Goal: Information Seeking & Learning: Learn about a topic

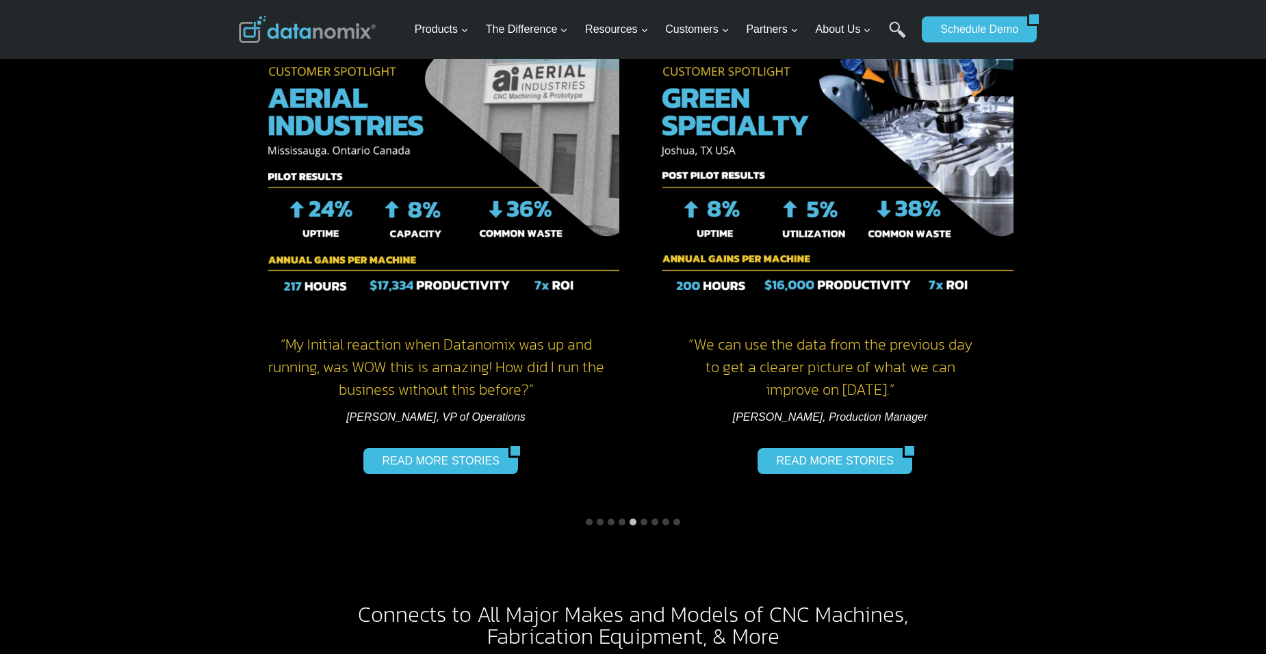
scroll to position [1775, 0]
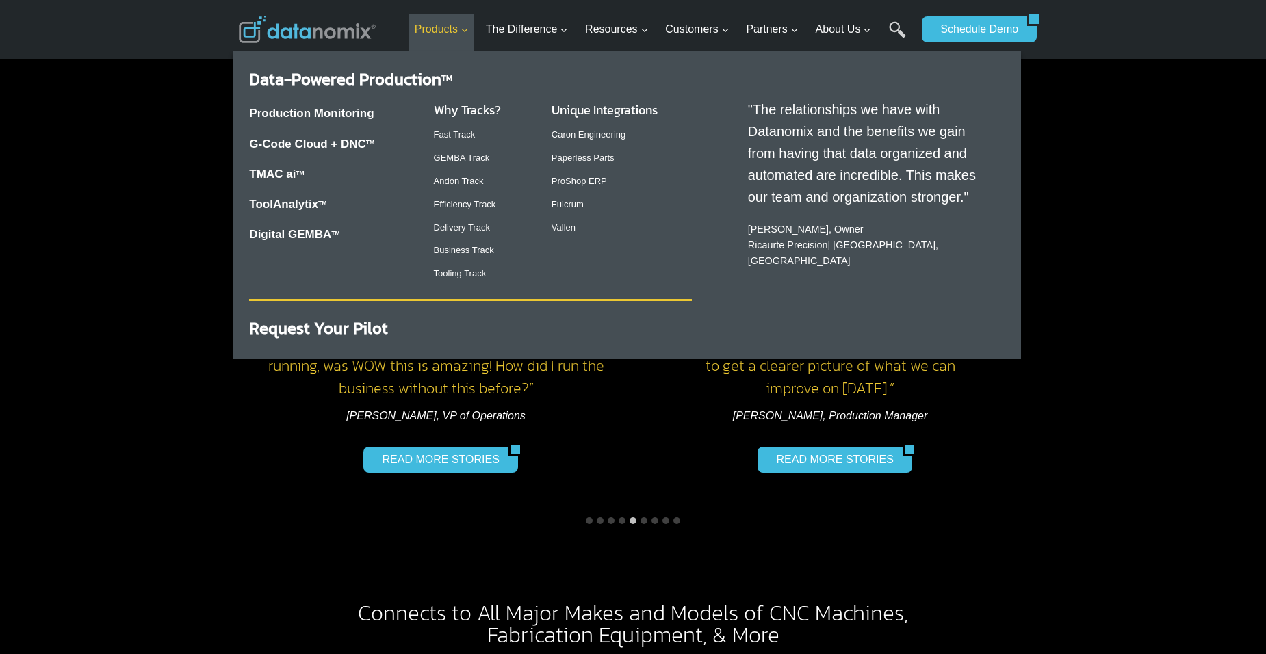
click at [468, 38] on link "Products Expand" at bounding box center [442, 29] width 66 height 31
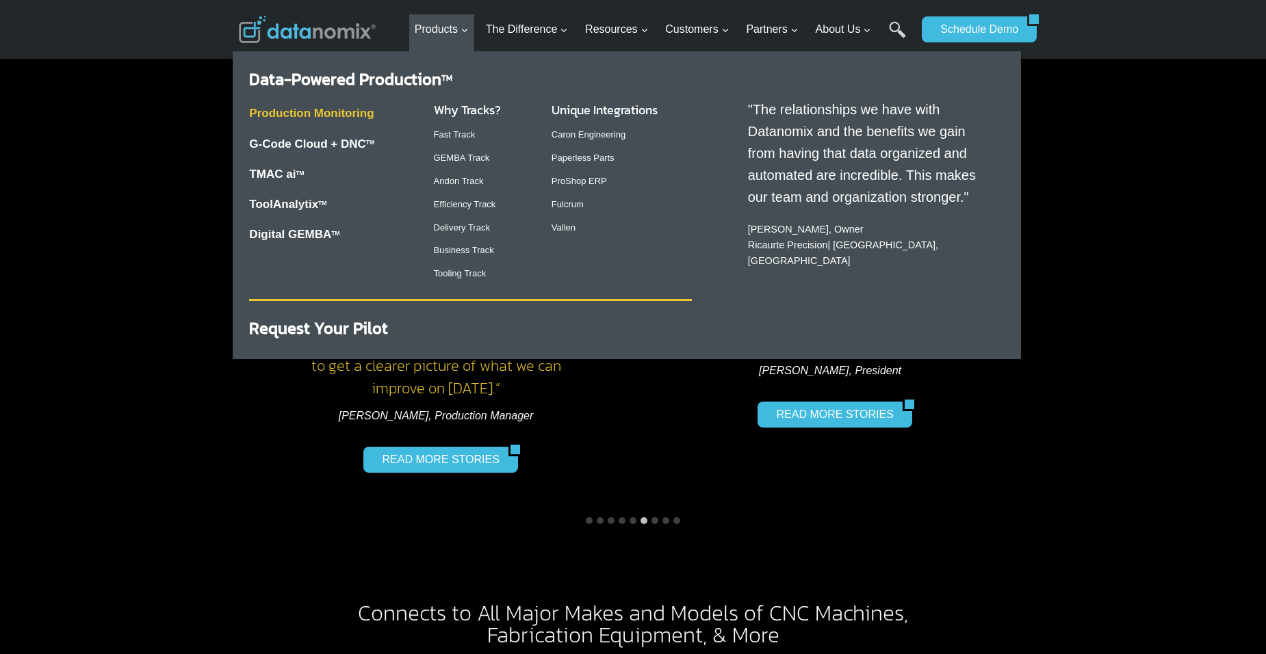
click at [340, 107] on link "Production Monitoring" at bounding box center [311, 113] width 125 height 13
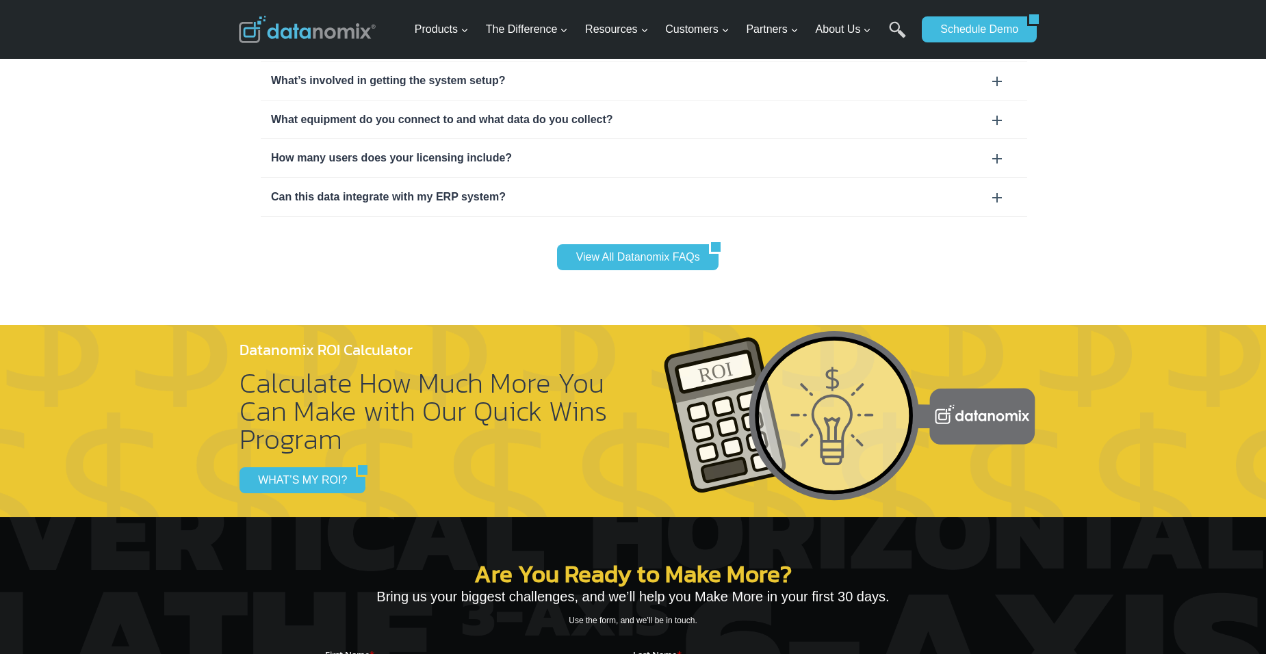
scroll to position [4483, 0]
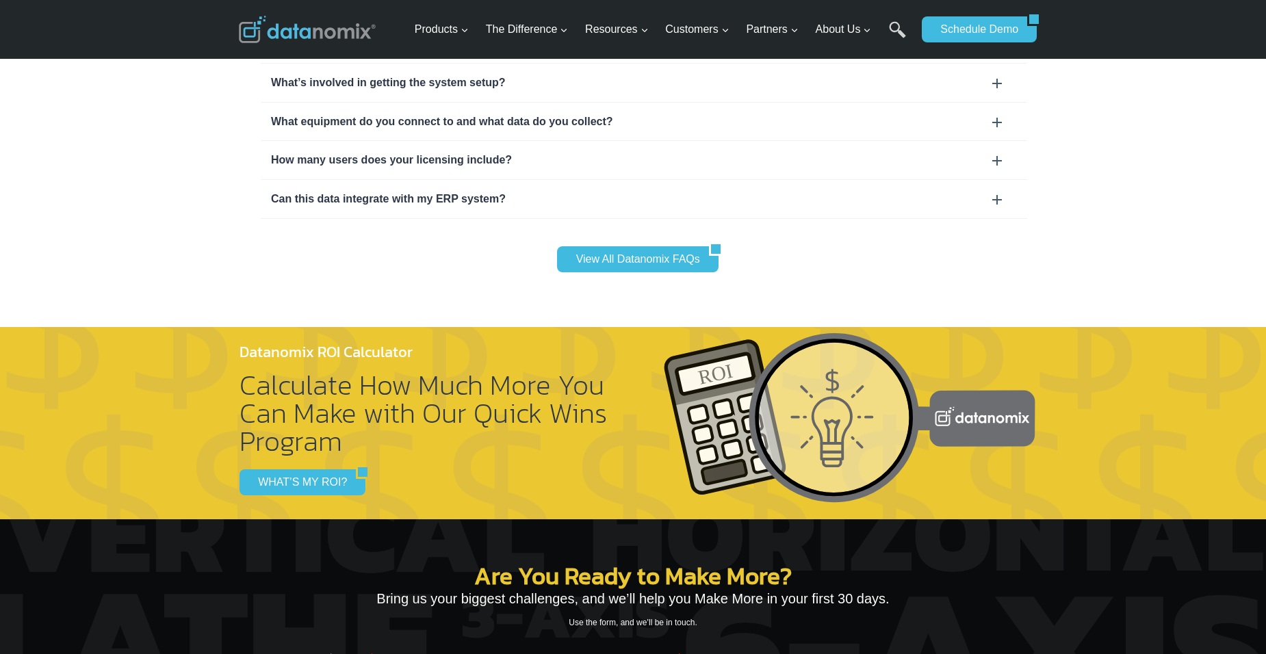
click at [993, 190] on div "Can this data integrate with my ERP system?" at bounding box center [644, 199] width 746 height 18
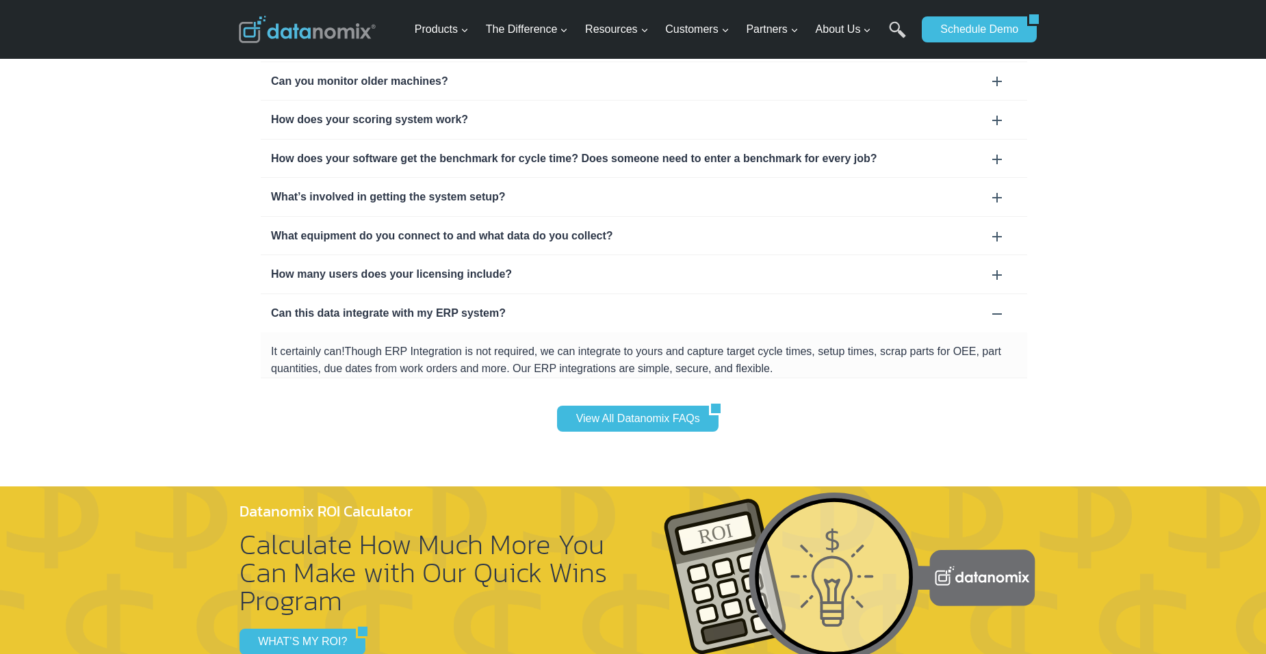
scroll to position [4368, 0]
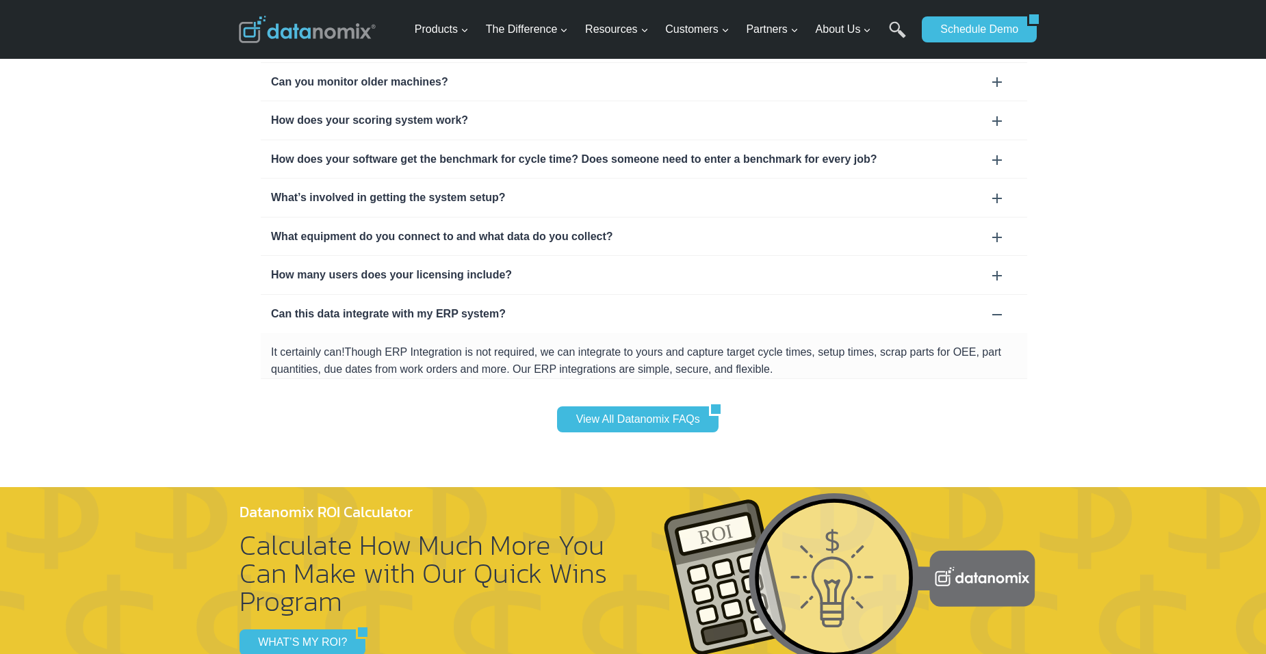
click at [1002, 256] on div "How many users does your licensing include?" at bounding box center [644, 275] width 767 height 38
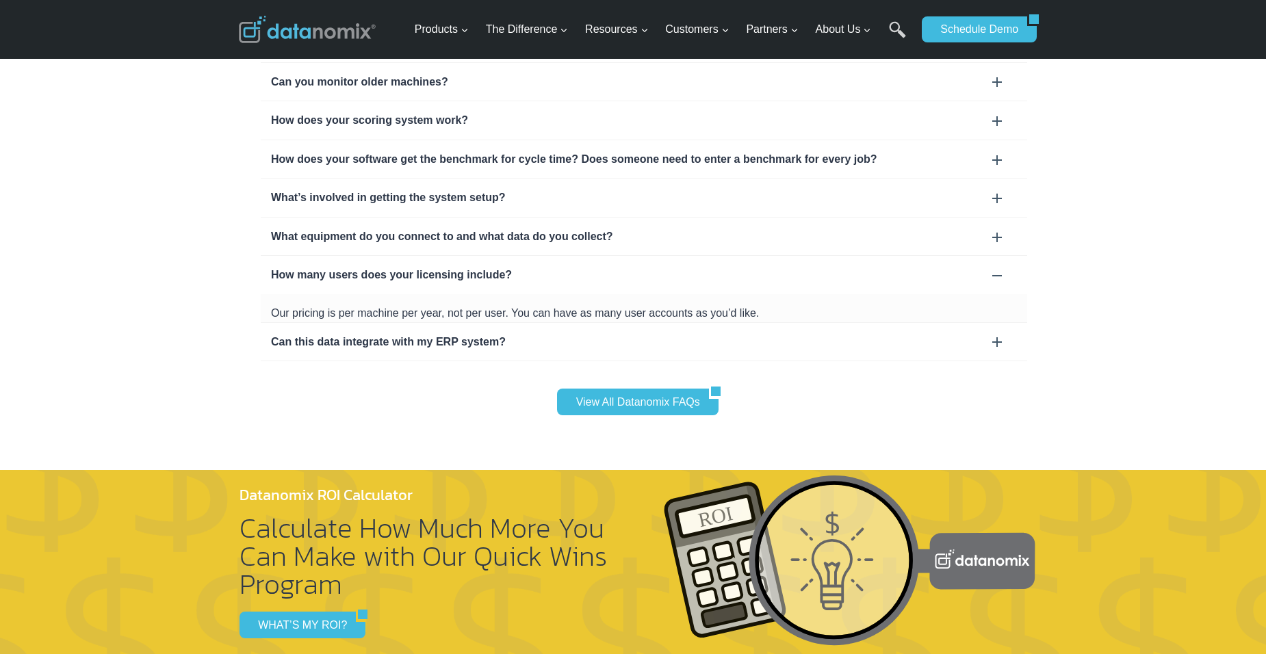
click at [995, 228] on div "What equipment do you connect to and what data do you collect?" at bounding box center [644, 237] width 746 height 18
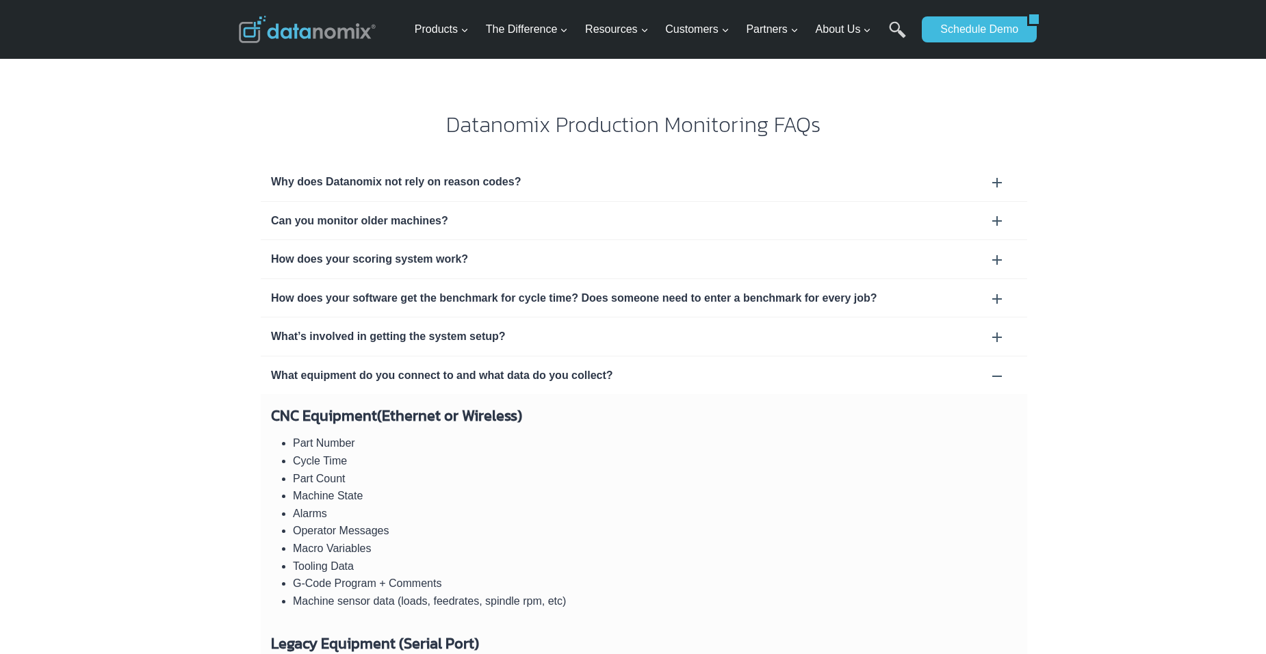
scroll to position [4229, 0]
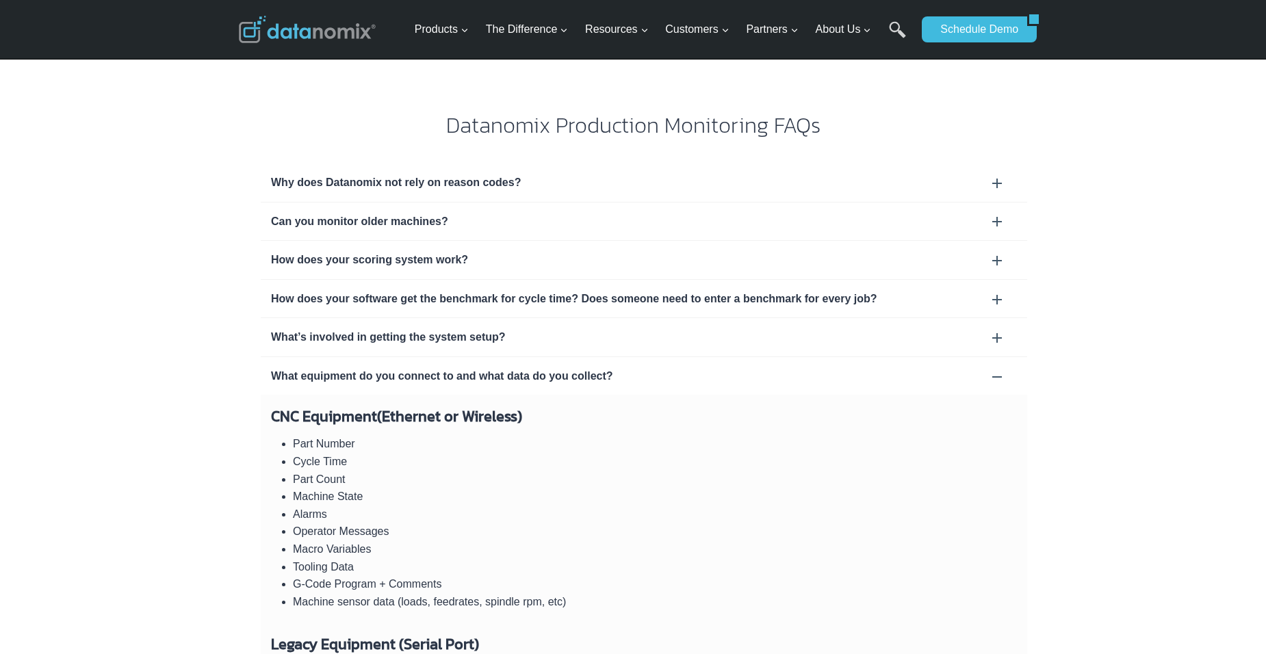
click at [845, 318] on div "What’s involved in getting the system setup?" at bounding box center [644, 337] width 767 height 38
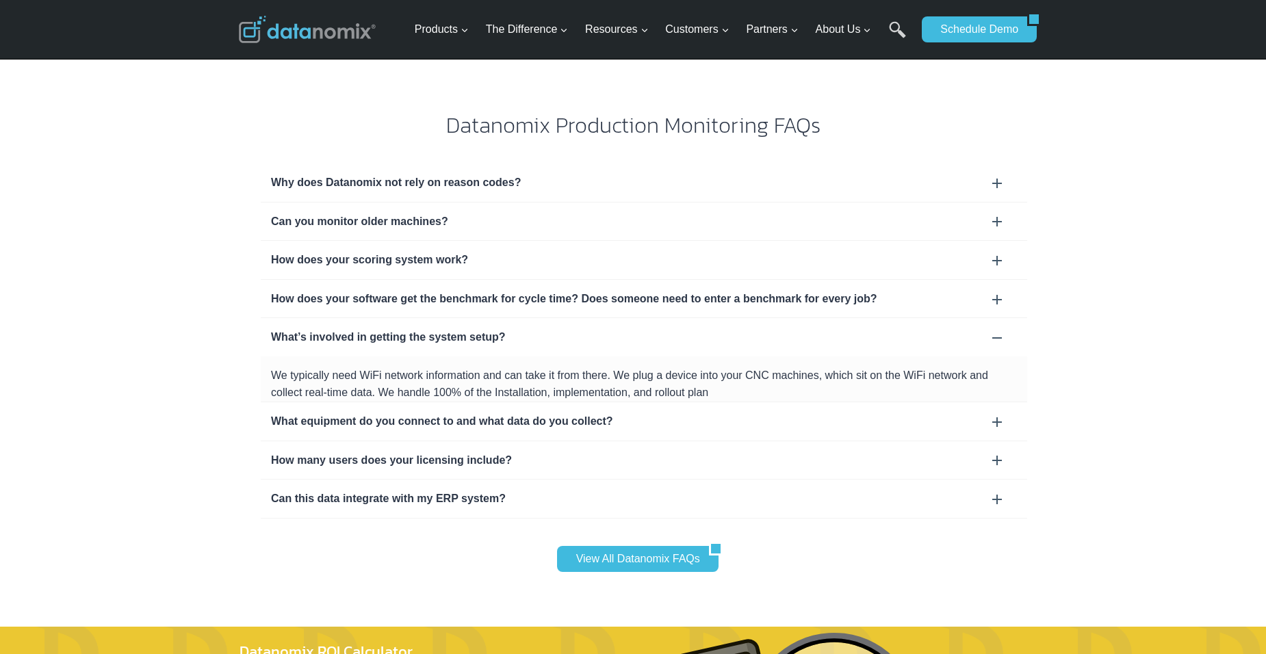
click at [711, 280] on div "How does your software get the benchmark for cycle time? Does someone need to e…" at bounding box center [644, 299] width 767 height 38
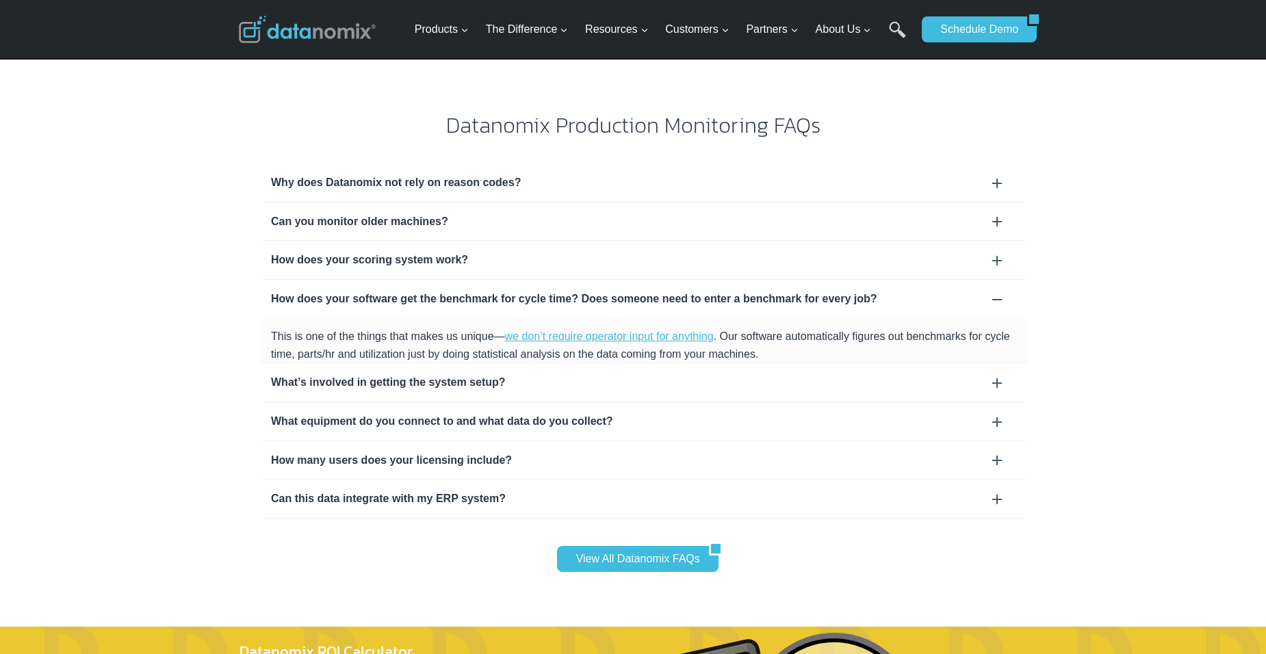
click at [602, 241] on div "How does your scoring system work?" at bounding box center [644, 260] width 767 height 38
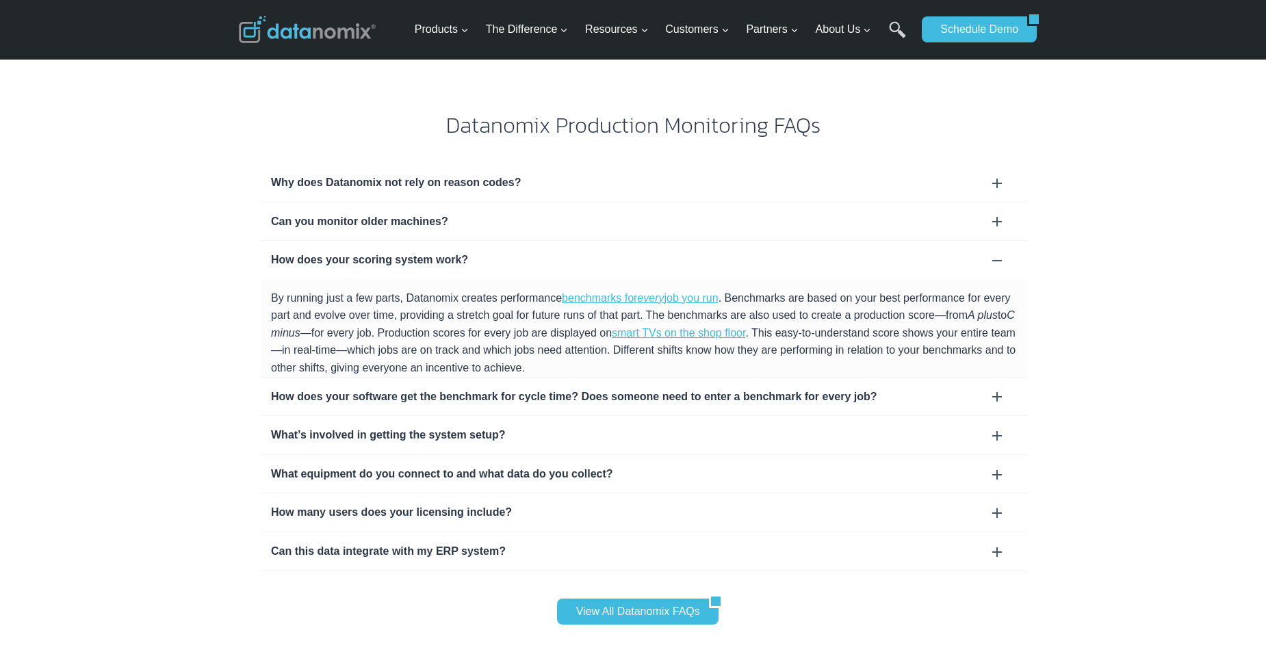
click at [591, 213] on div "Can you monitor older machines?" at bounding box center [644, 222] width 746 height 18
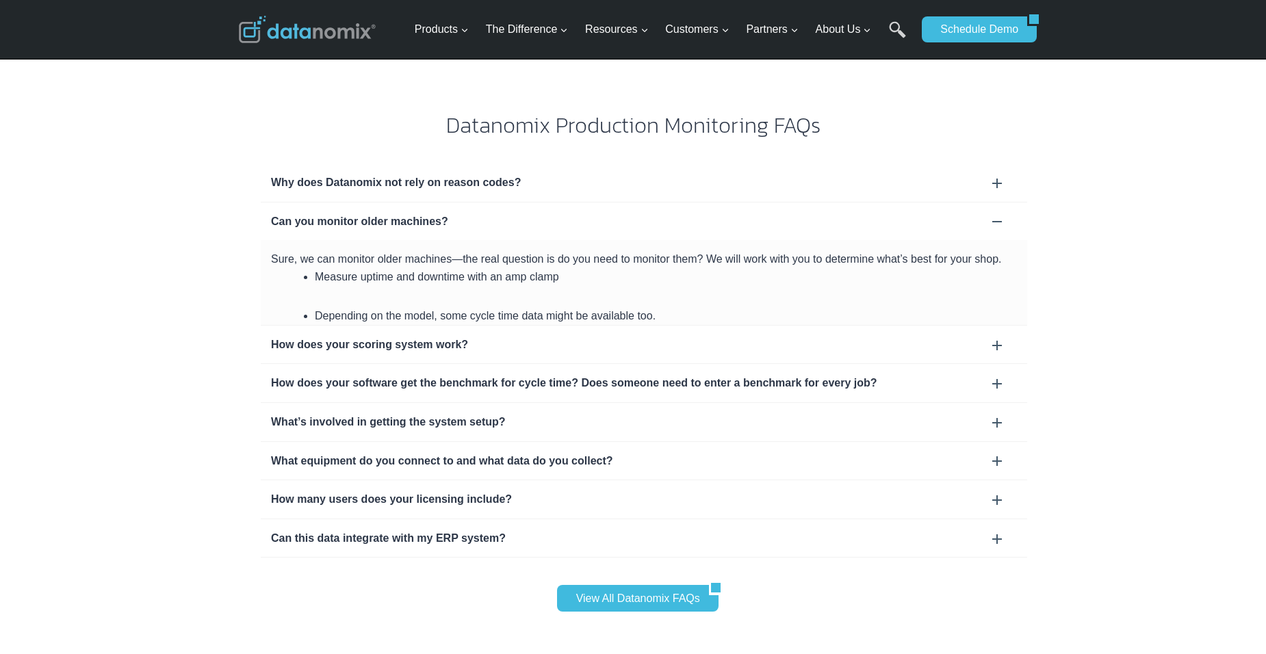
click at [572, 174] on div "Why does Datanomix not rely on reason codes?" at bounding box center [644, 183] width 746 height 18
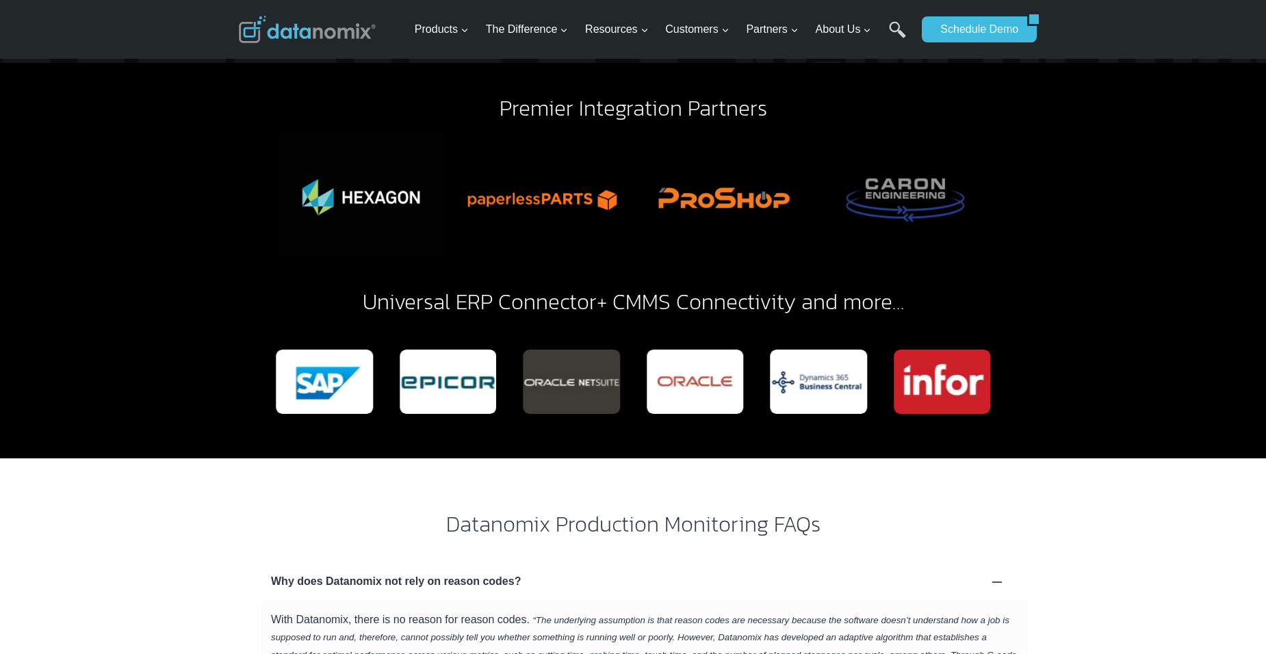
scroll to position [3810, 0]
